Goal: Entertainment & Leisure: Consume media (video, audio)

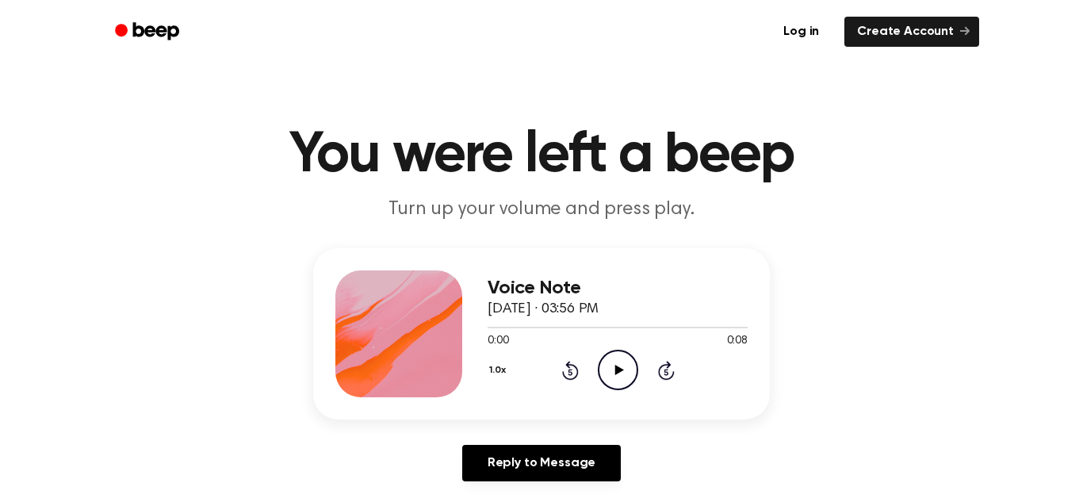
click at [624, 375] on icon "Play Audio" at bounding box center [618, 370] width 40 height 40
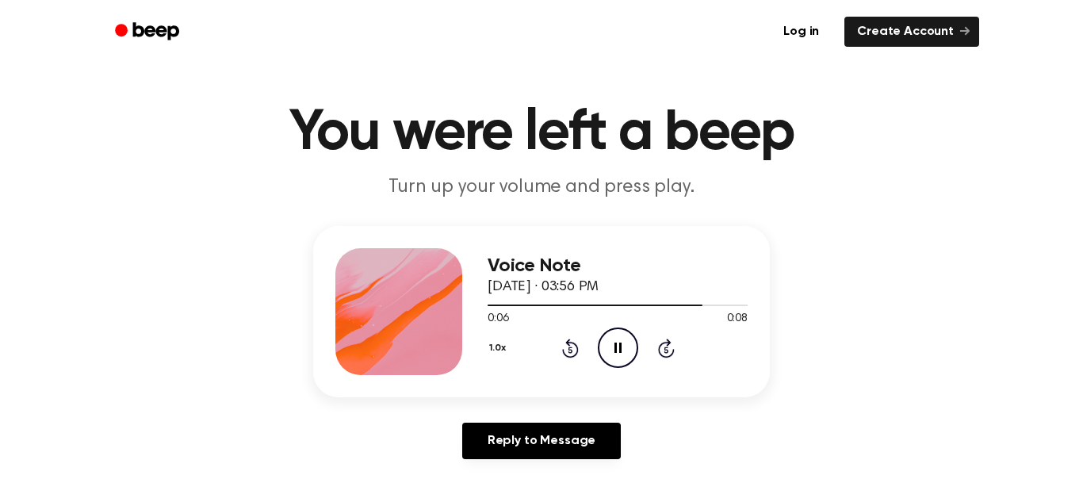
scroll to position [25, 0]
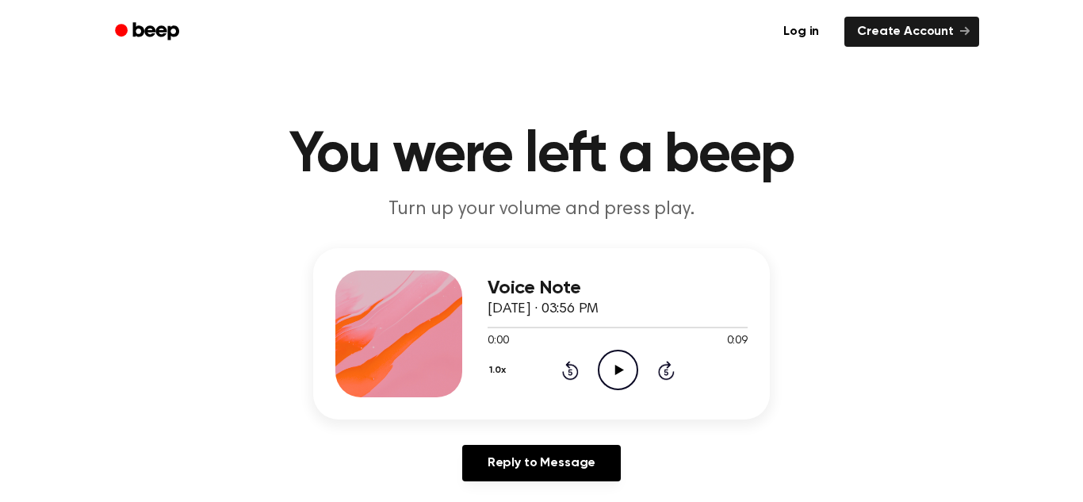
click at [622, 377] on icon "Play Audio" at bounding box center [618, 370] width 40 height 40
click at [614, 371] on icon "Play Audio" at bounding box center [618, 370] width 40 height 40
click at [613, 372] on icon "Play Audio" at bounding box center [618, 370] width 40 height 40
click at [615, 365] on icon "Play Audio" at bounding box center [618, 370] width 40 height 40
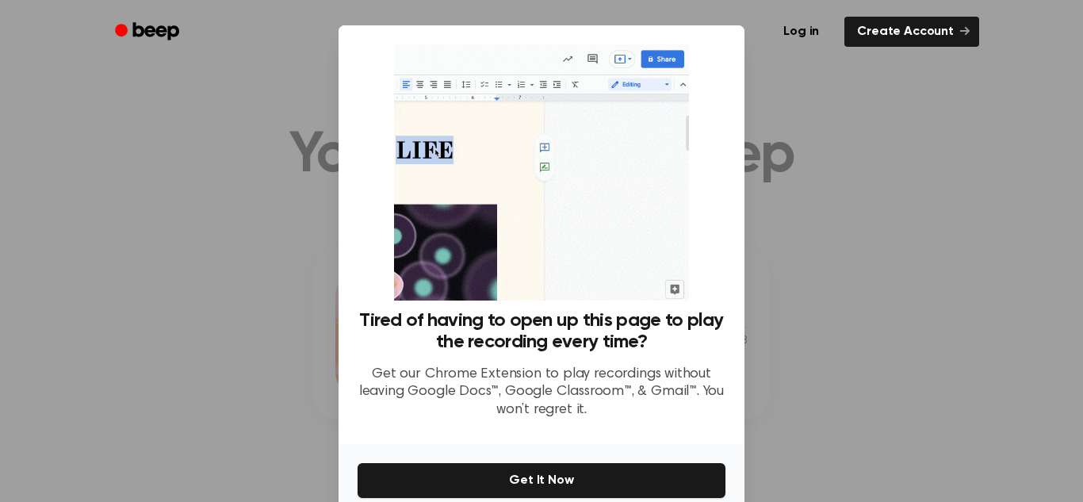
click at [831, 343] on div at bounding box center [541, 251] width 1083 height 502
click at [880, 107] on div at bounding box center [541, 251] width 1083 height 502
click at [254, 154] on div at bounding box center [541, 251] width 1083 height 502
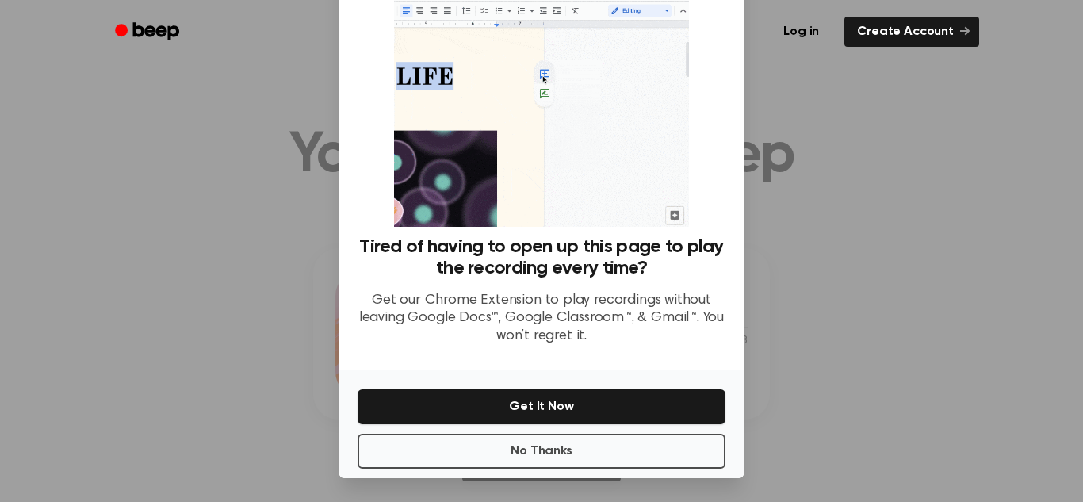
scroll to position [75, 0]
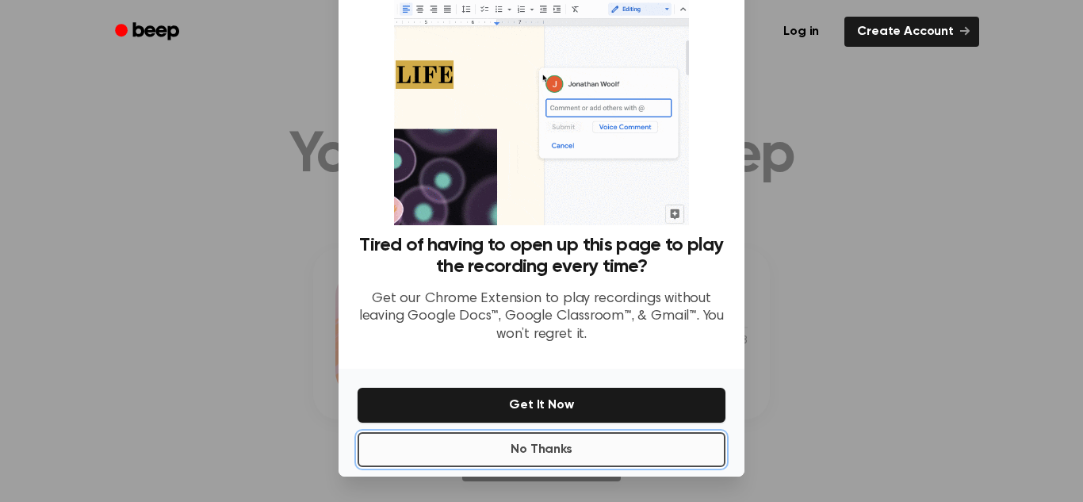
click at [565, 453] on button "No Thanks" at bounding box center [542, 449] width 368 height 35
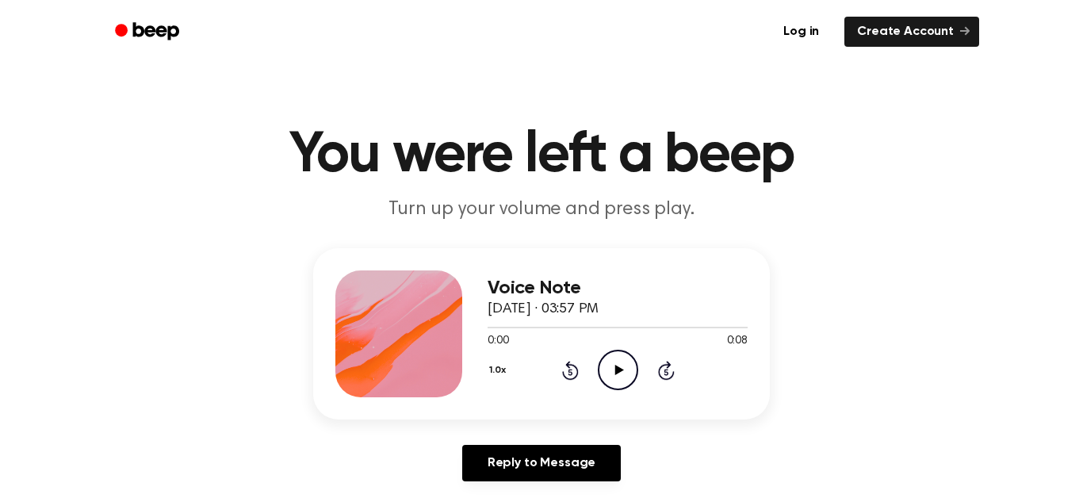
click at [614, 369] on icon at bounding box center [618, 370] width 9 height 10
click at [629, 365] on icon "Play Audio" at bounding box center [618, 370] width 40 height 40
click at [614, 366] on icon at bounding box center [618, 370] width 9 height 10
click at [622, 360] on icon "Play Audio" at bounding box center [618, 370] width 40 height 40
click at [612, 358] on icon "Play Audio" at bounding box center [618, 370] width 40 height 40
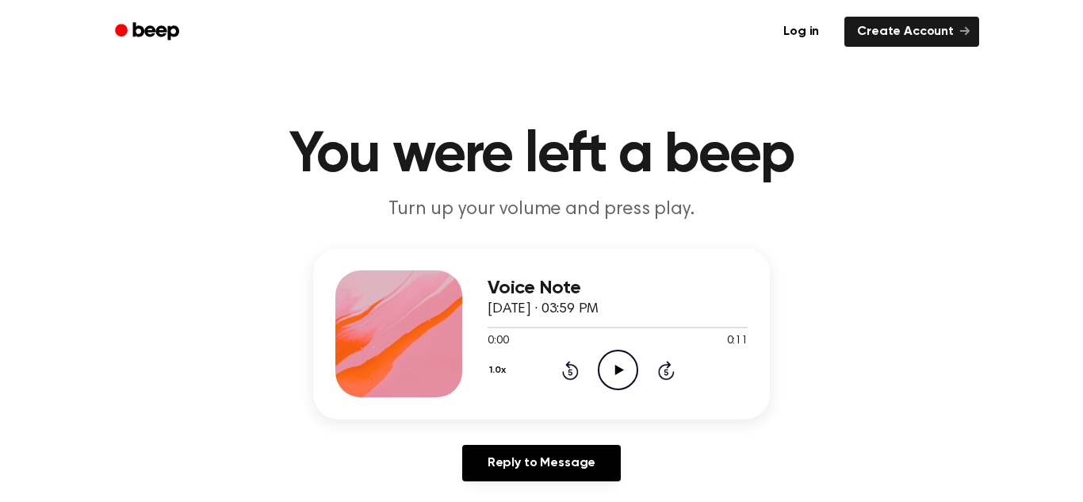
click at [614, 373] on icon "Play Audio" at bounding box center [618, 370] width 40 height 40
click at [622, 369] on icon at bounding box center [618, 370] width 9 height 10
click at [663, 374] on icon "Skip 5 seconds" at bounding box center [665, 370] width 17 height 21
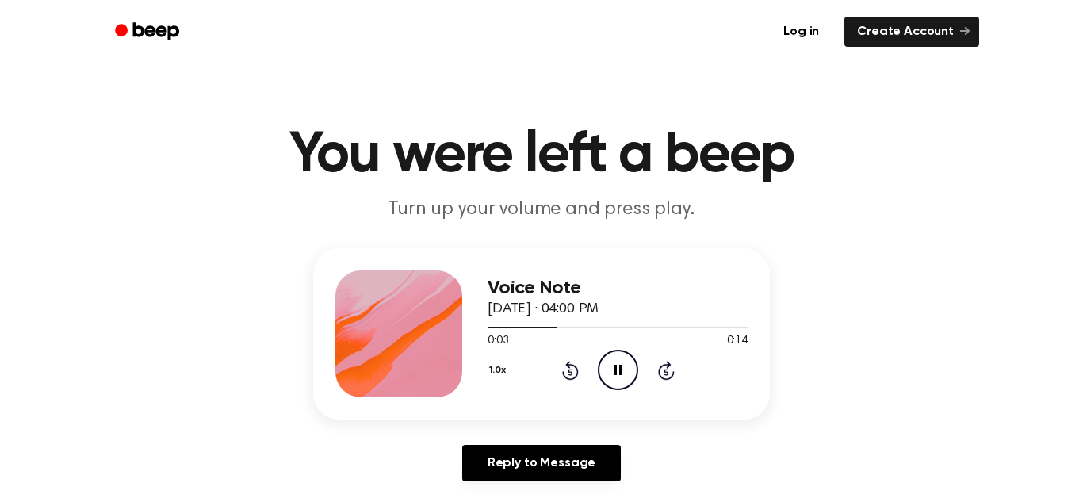
click at [496, 370] on button "1.0x" at bounding box center [500, 370] width 24 height 27
click at [699, 402] on div "Voice Note September 21, 2022 · 04:00 PM 0:06 0:14 Your browser does not suppor…" at bounding box center [541, 333] width 457 height 171
click at [570, 373] on icon "Rewind 5 seconds" at bounding box center [569, 370] width 17 height 21
click at [611, 374] on icon "Pause Audio" at bounding box center [618, 370] width 40 height 40
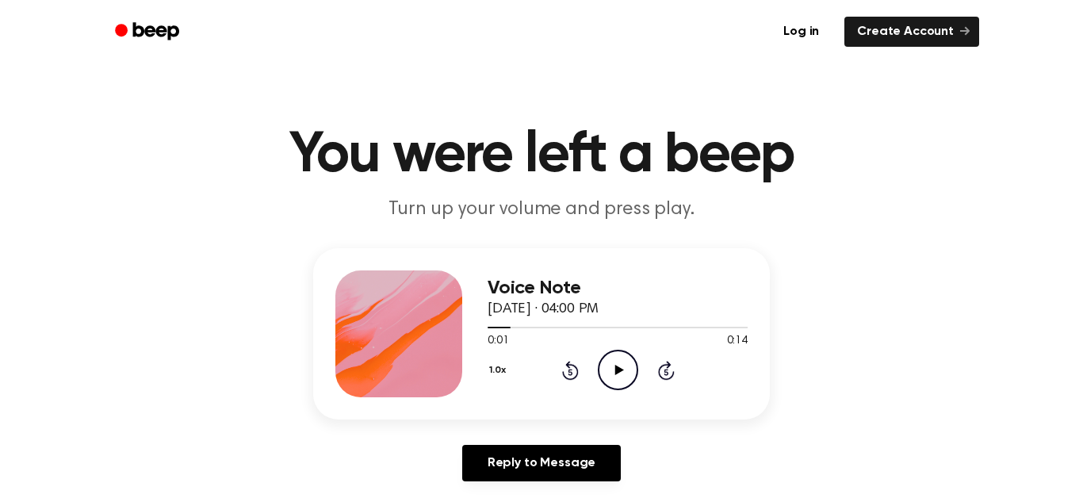
click at [561, 370] on icon "Rewind 5 seconds" at bounding box center [569, 370] width 17 height 21
click at [624, 373] on icon "Play Audio" at bounding box center [618, 370] width 40 height 40
click at [617, 373] on icon at bounding box center [618, 370] width 9 height 10
click at [614, 373] on icon at bounding box center [618, 370] width 9 height 10
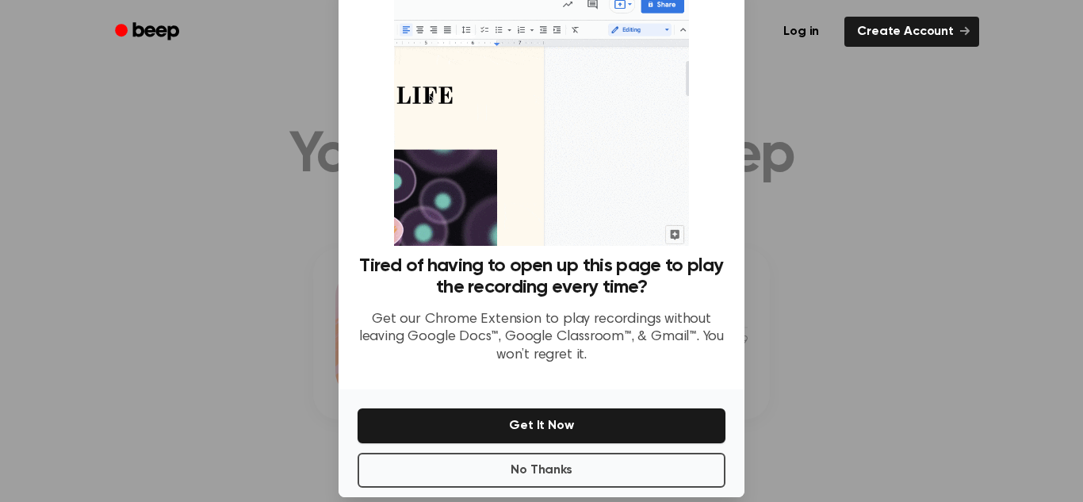
scroll to position [57, 0]
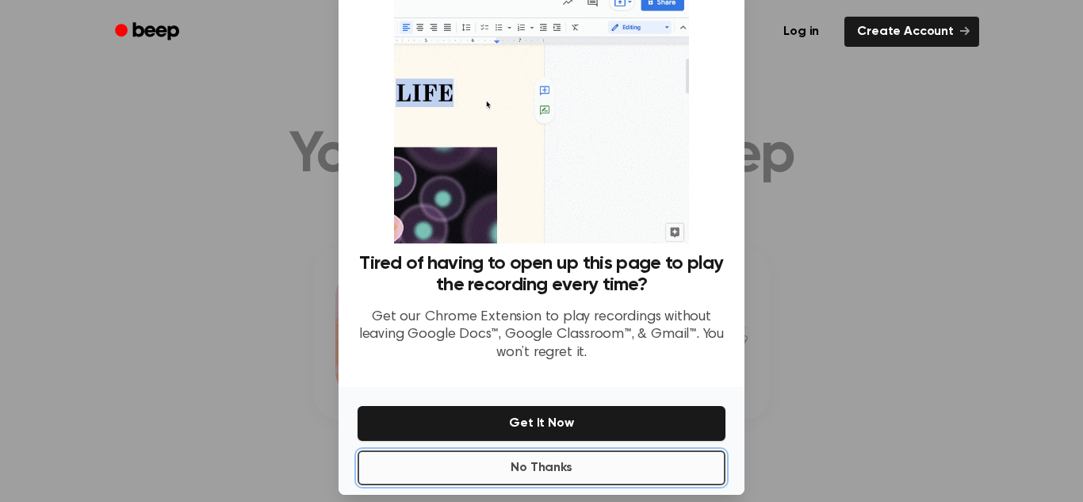
click at [627, 469] on button "No Thanks" at bounding box center [542, 467] width 368 height 35
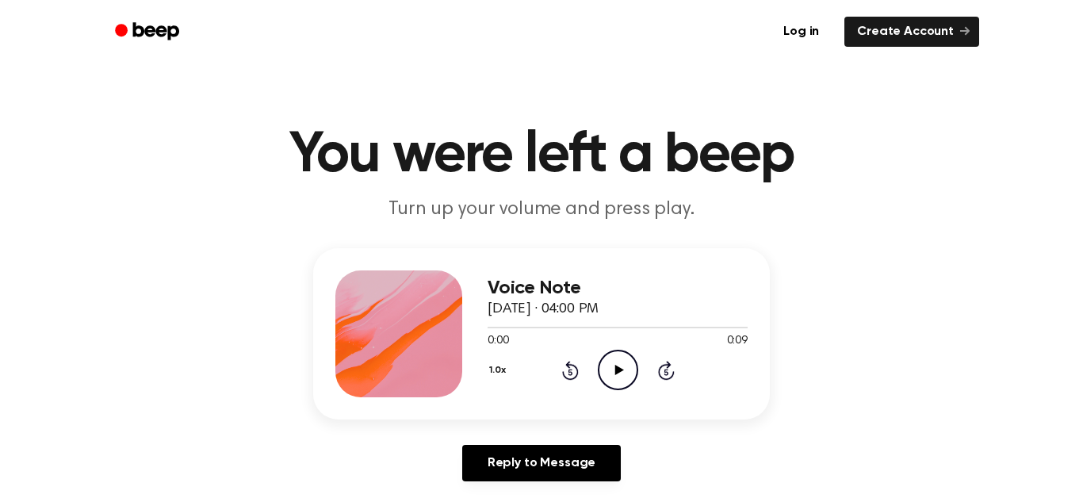
click at [621, 377] on icon "Play Audio" at bounding box center [618, 370] width 40 height 40
click at [629, 372] on icon "Play Audio" at bounding box center [618, 370] width 40 height 40
